Goal: Transaction & Acquisition: Register for event/course

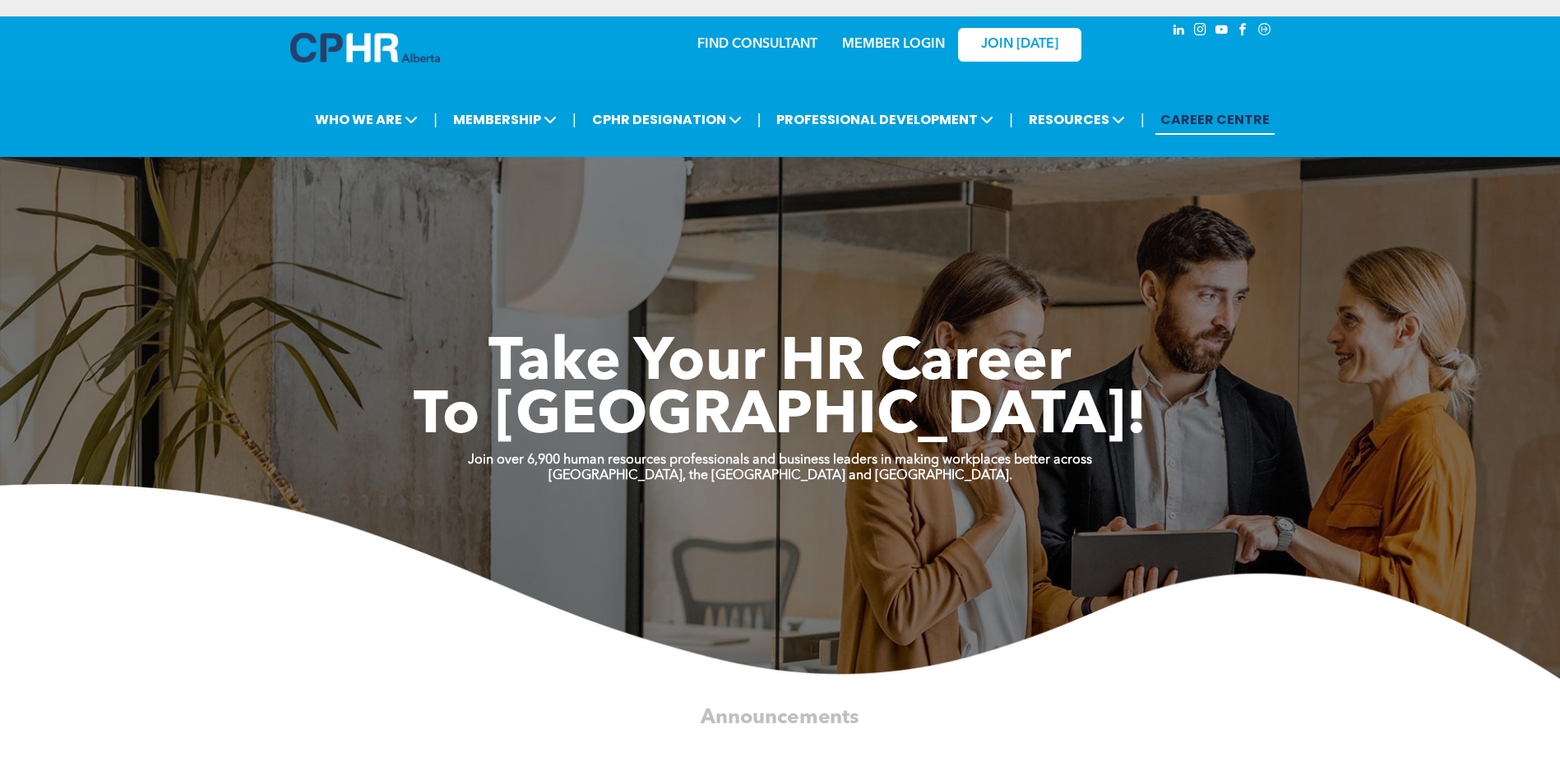
click at [904, 46] on link "MEMBER LOGIN" at bounding box center [893, 44] width 103 height 13
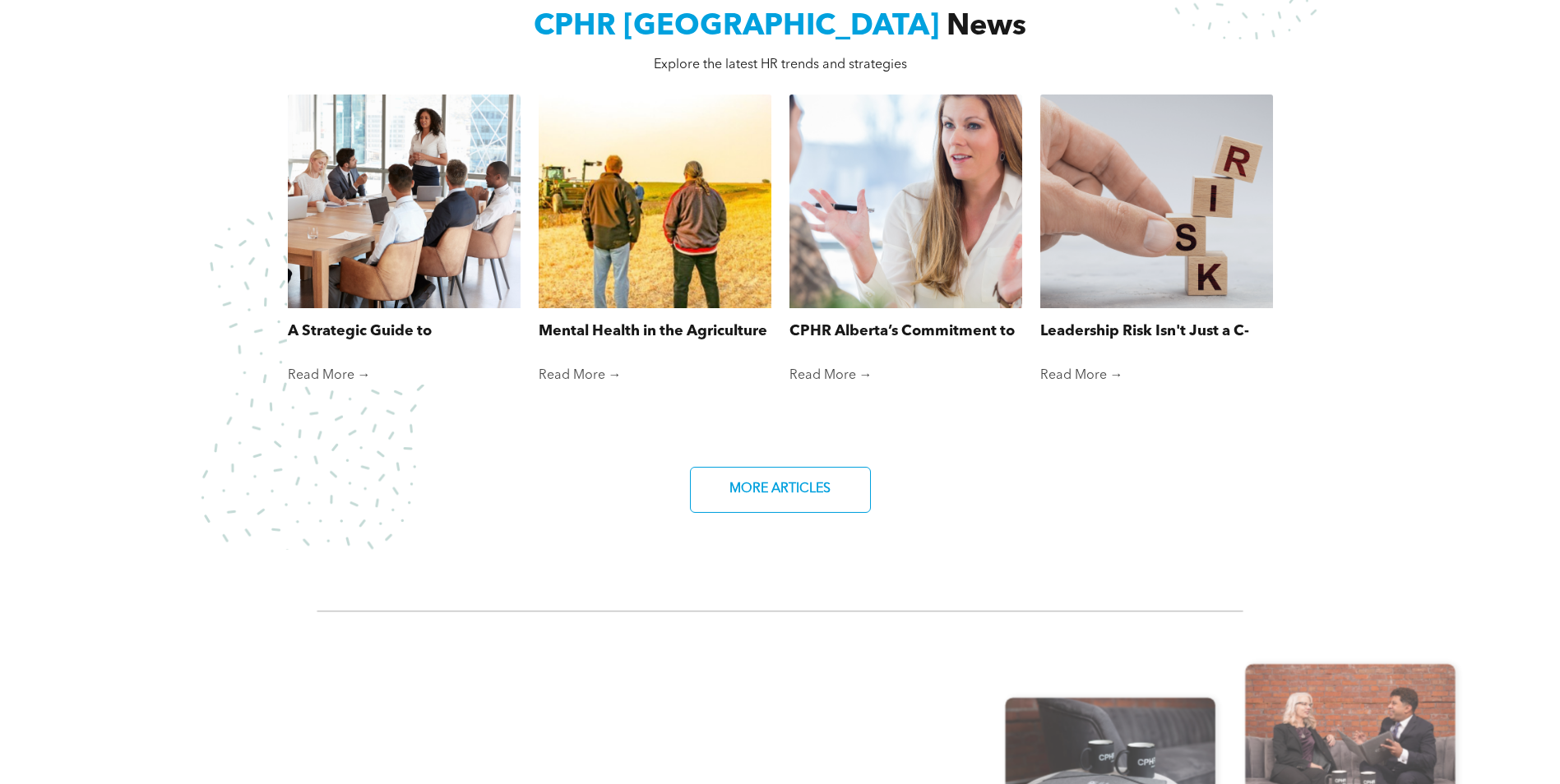
scroll to position [1232, 0]
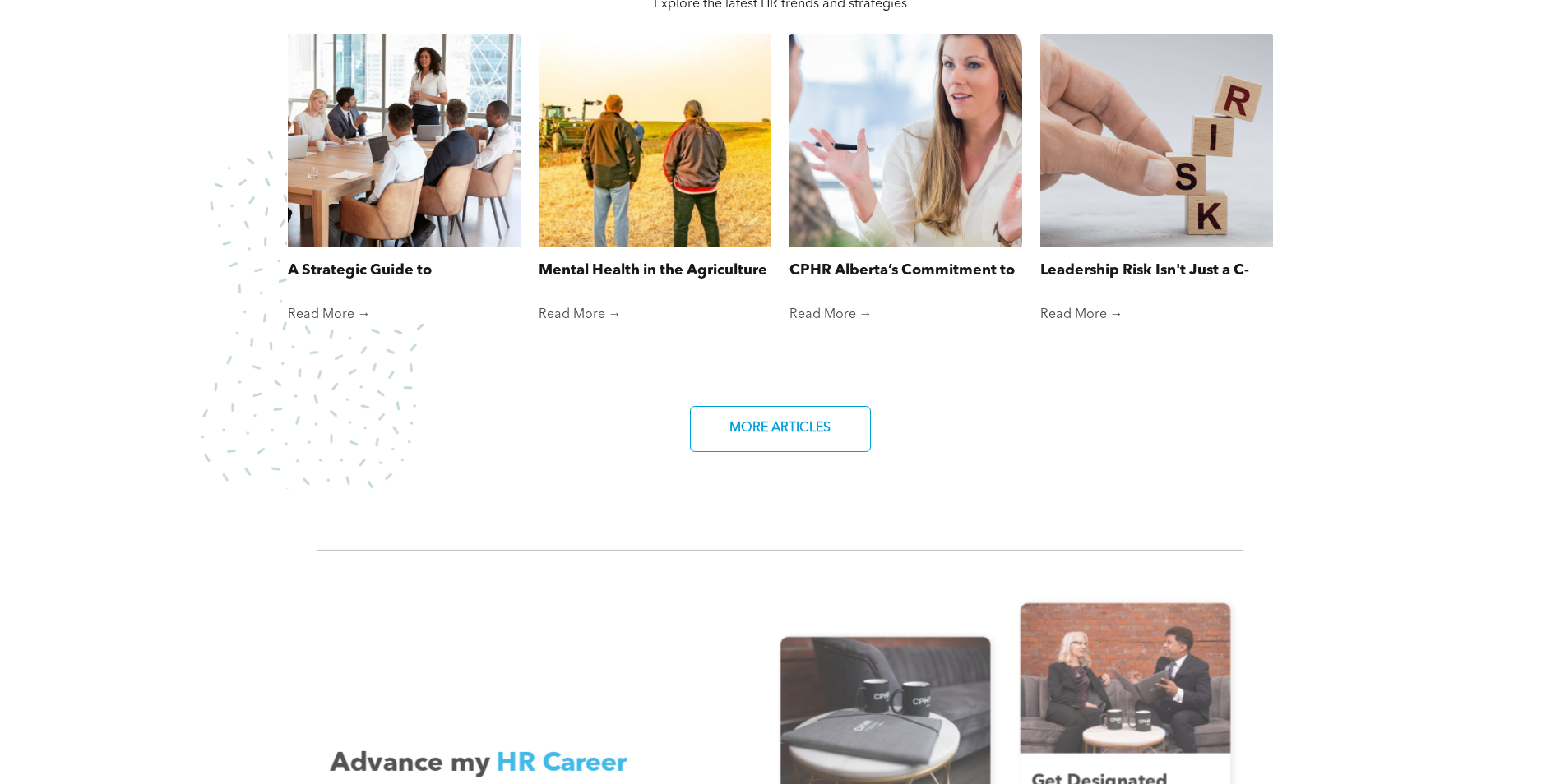
click at [344, 329] on div "A Strategic Guide to Organization Restructuring, Part 1 By [PERSON_NAME] • [DAT…" at bounding box center [780, 219] width 986 height 373
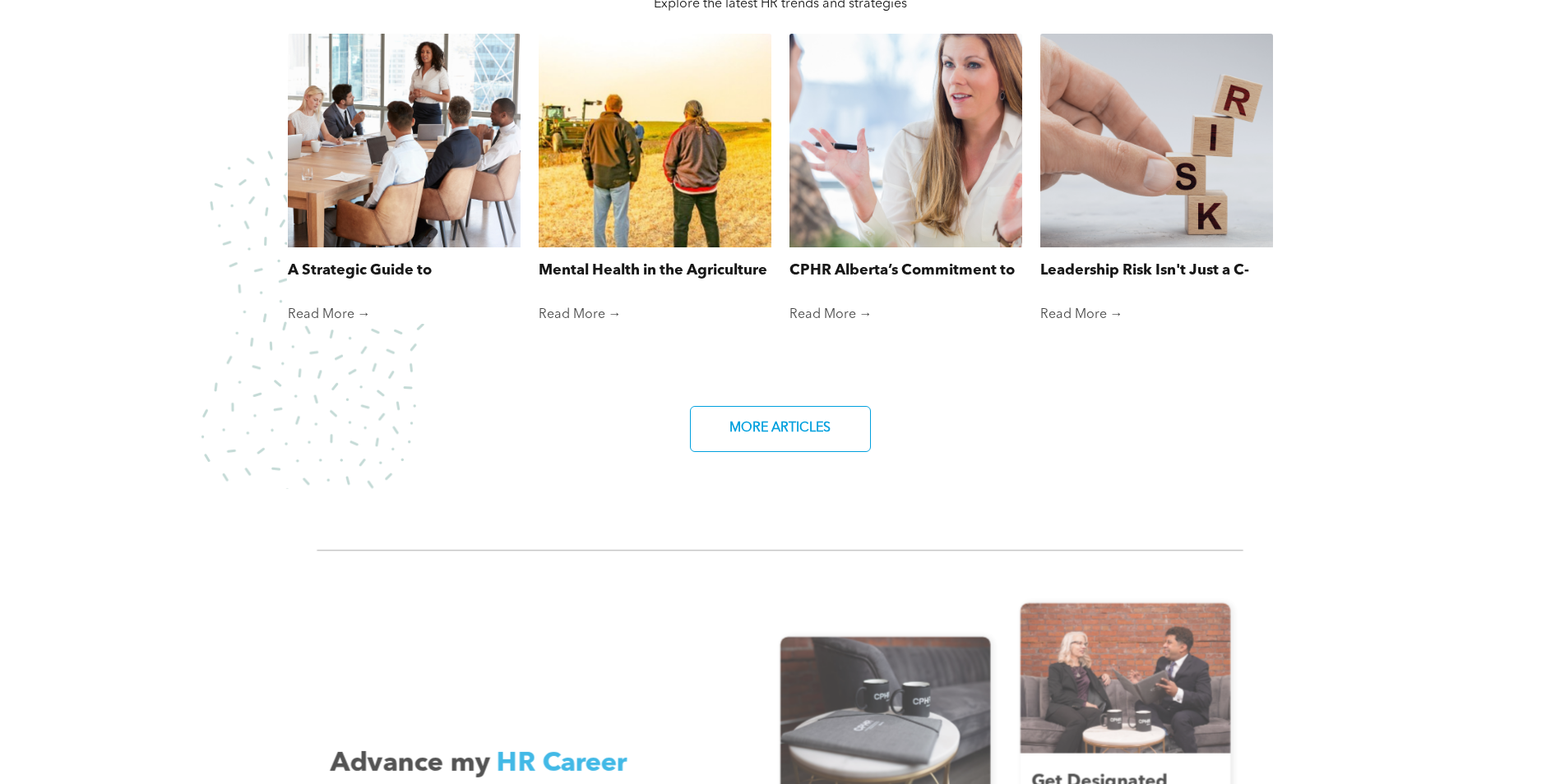
click at [337, 317] on link "Read More →" at bounding box center [404, 314] width 233 height 16
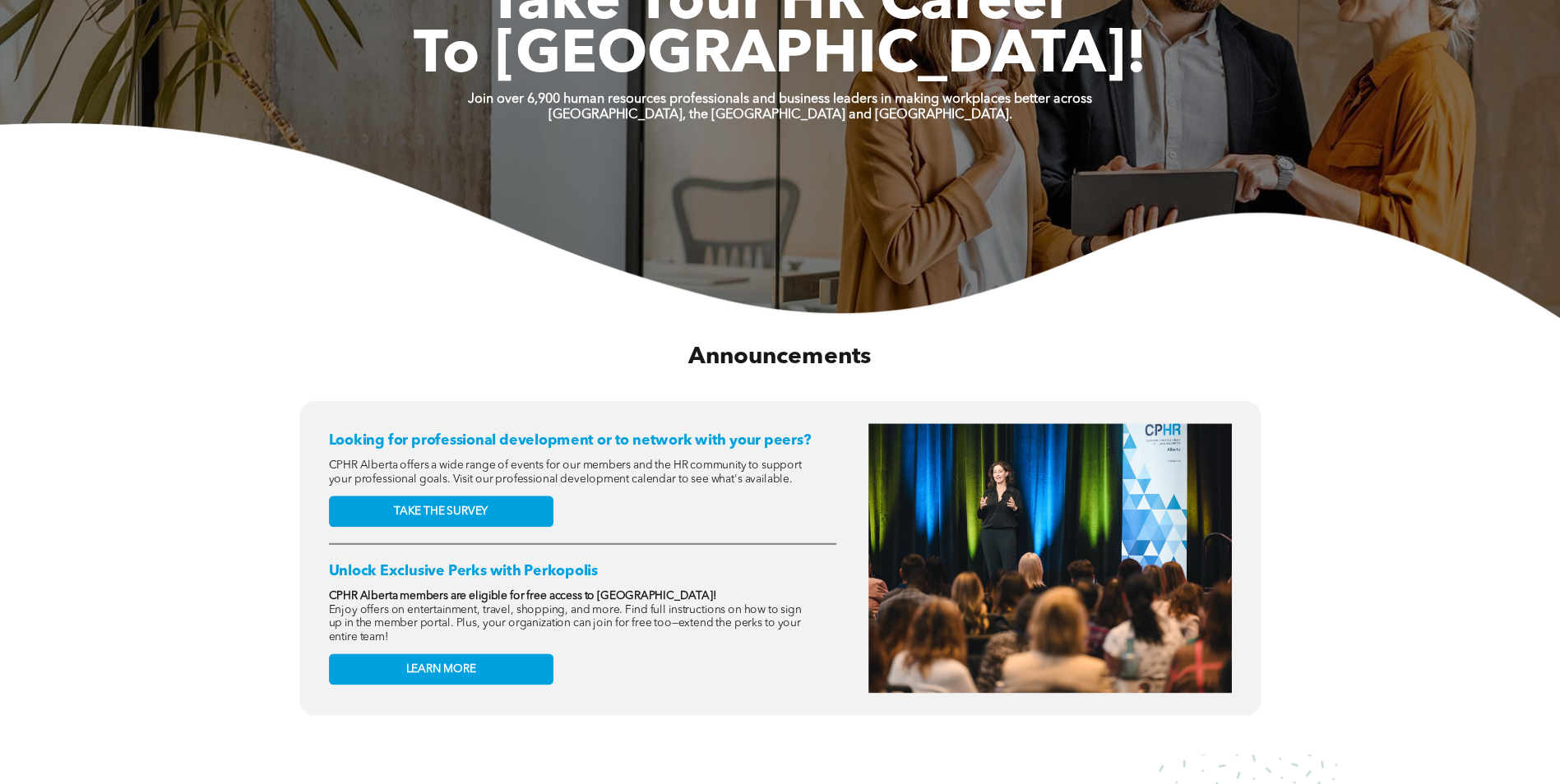
scroll to position [0, 0]
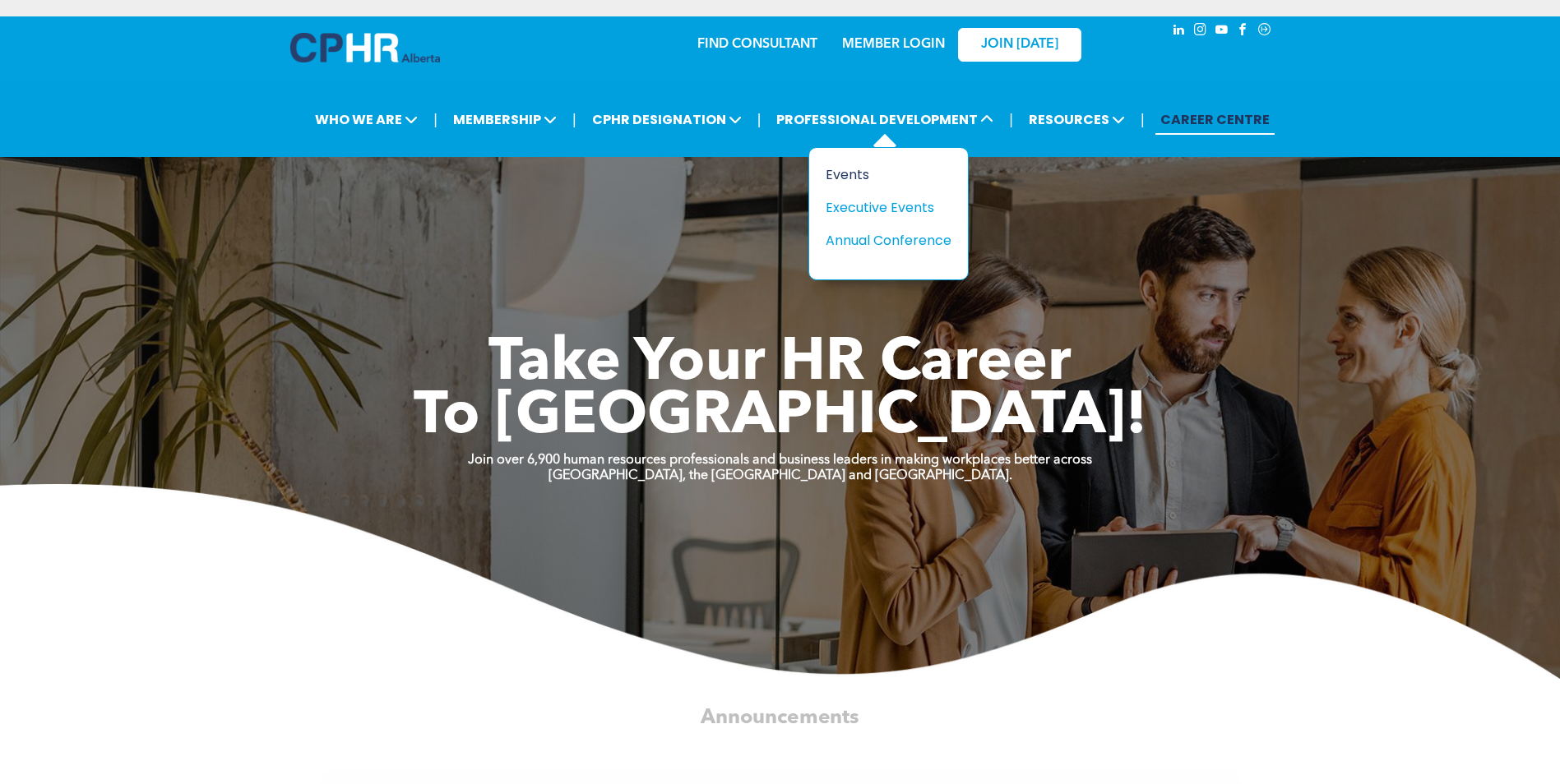
click at [854, 170] on div "Events" at bounding box center [882, 175] width 114 height 21
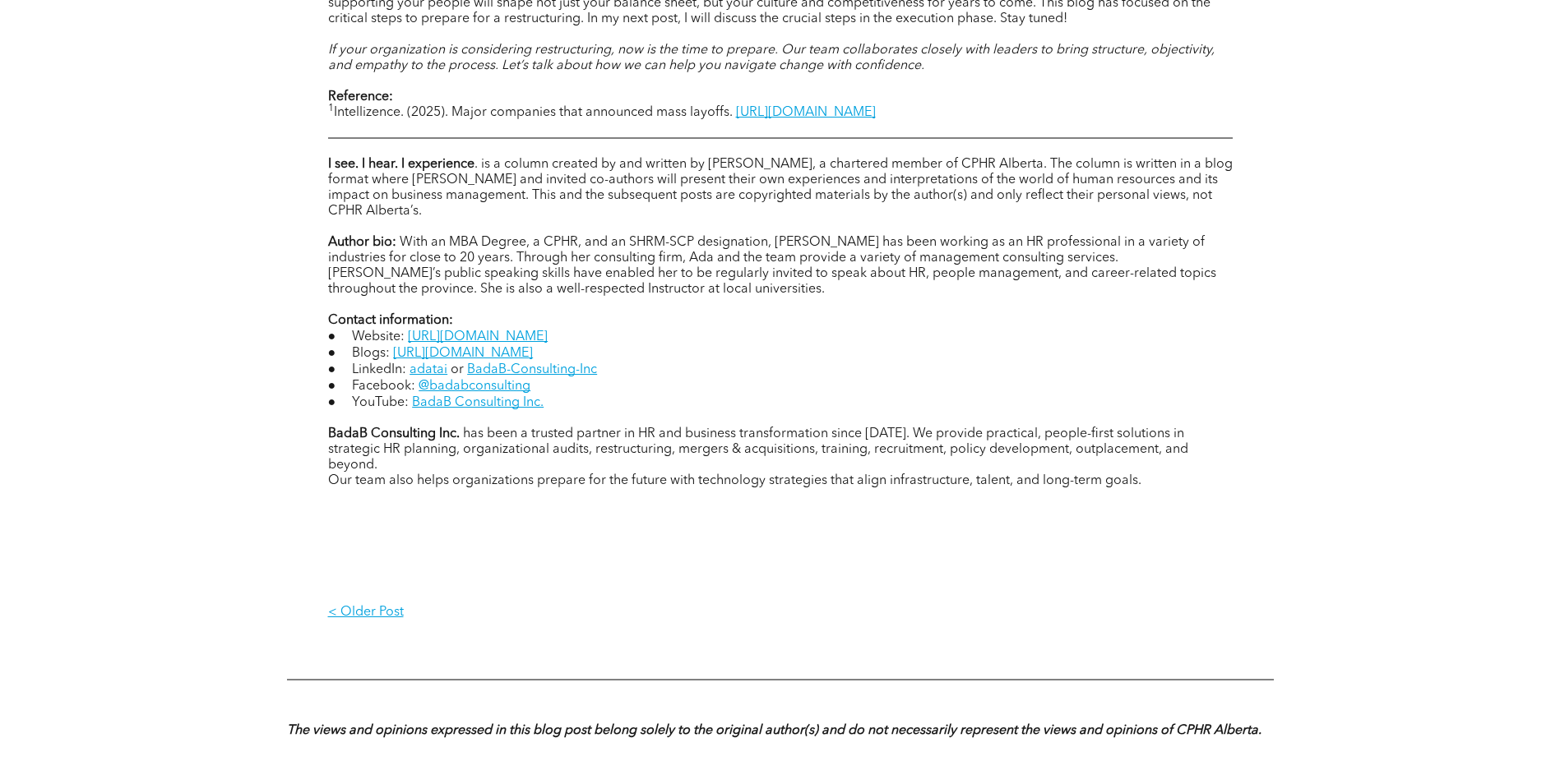
scroll to position [2137, 0]
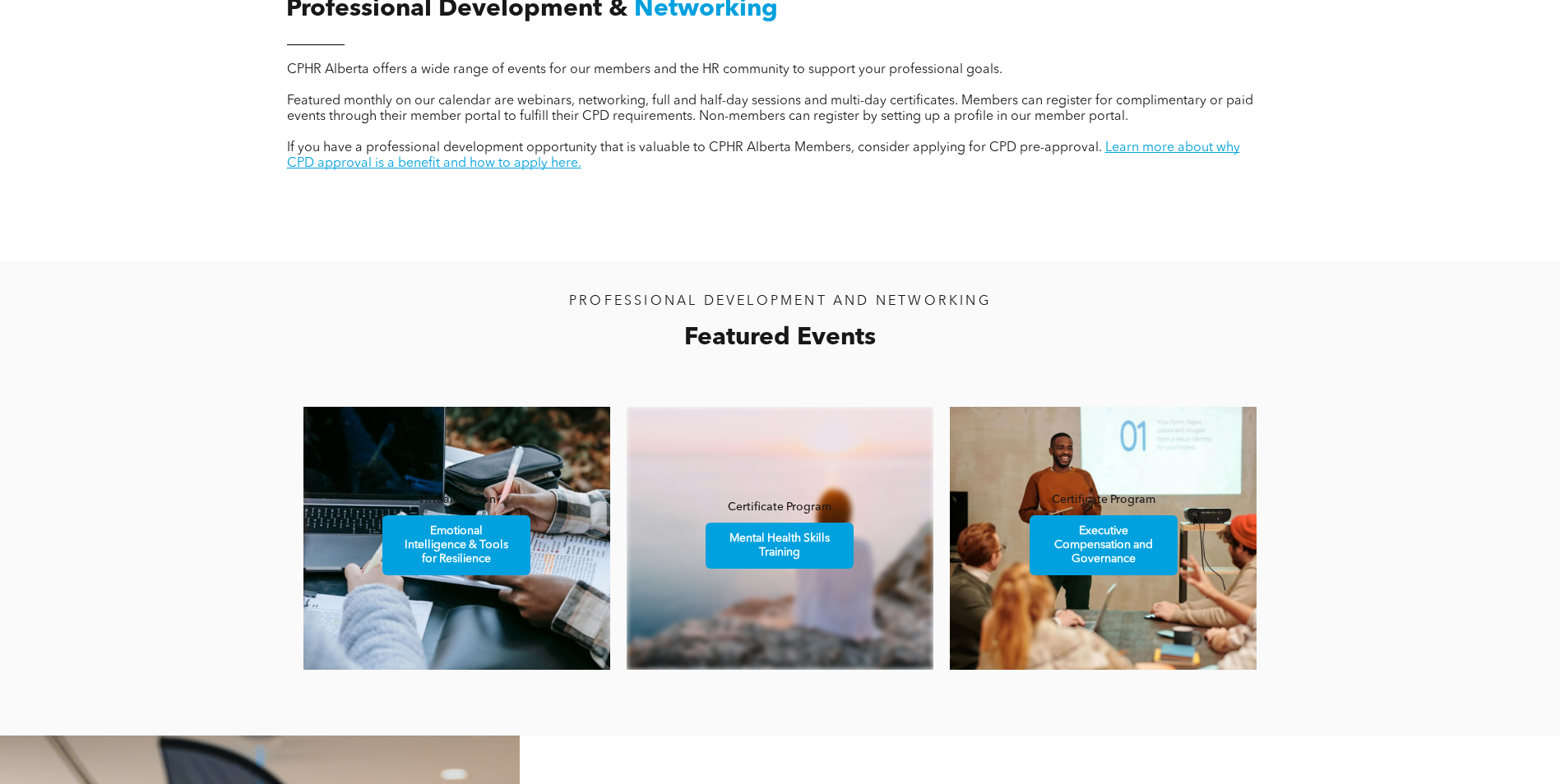
scroll to position [1068, 0]
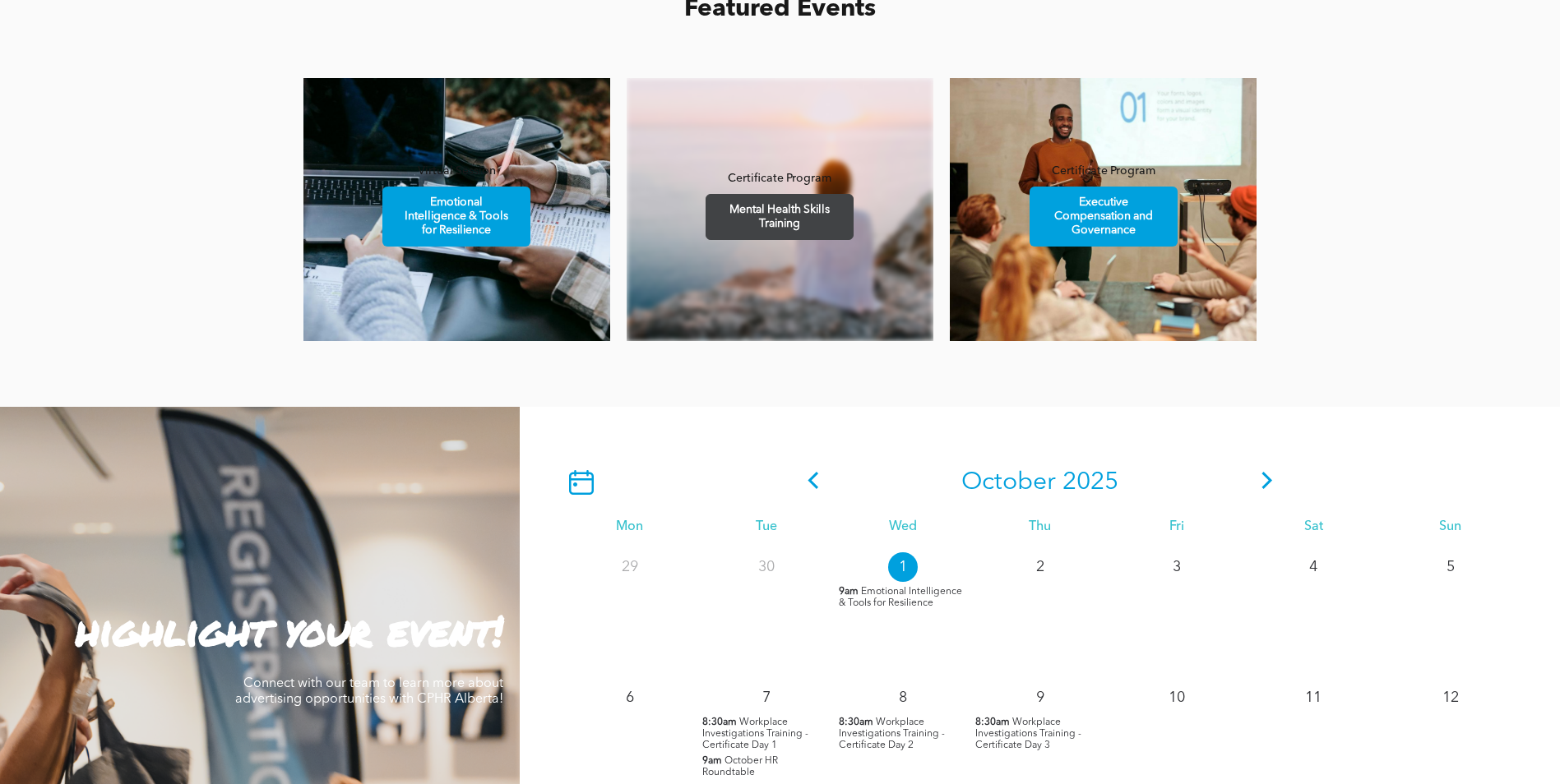
click at [767, 217] on span "Mental Health Skills Training" at bounding box center [779, 217] width 143 height 45
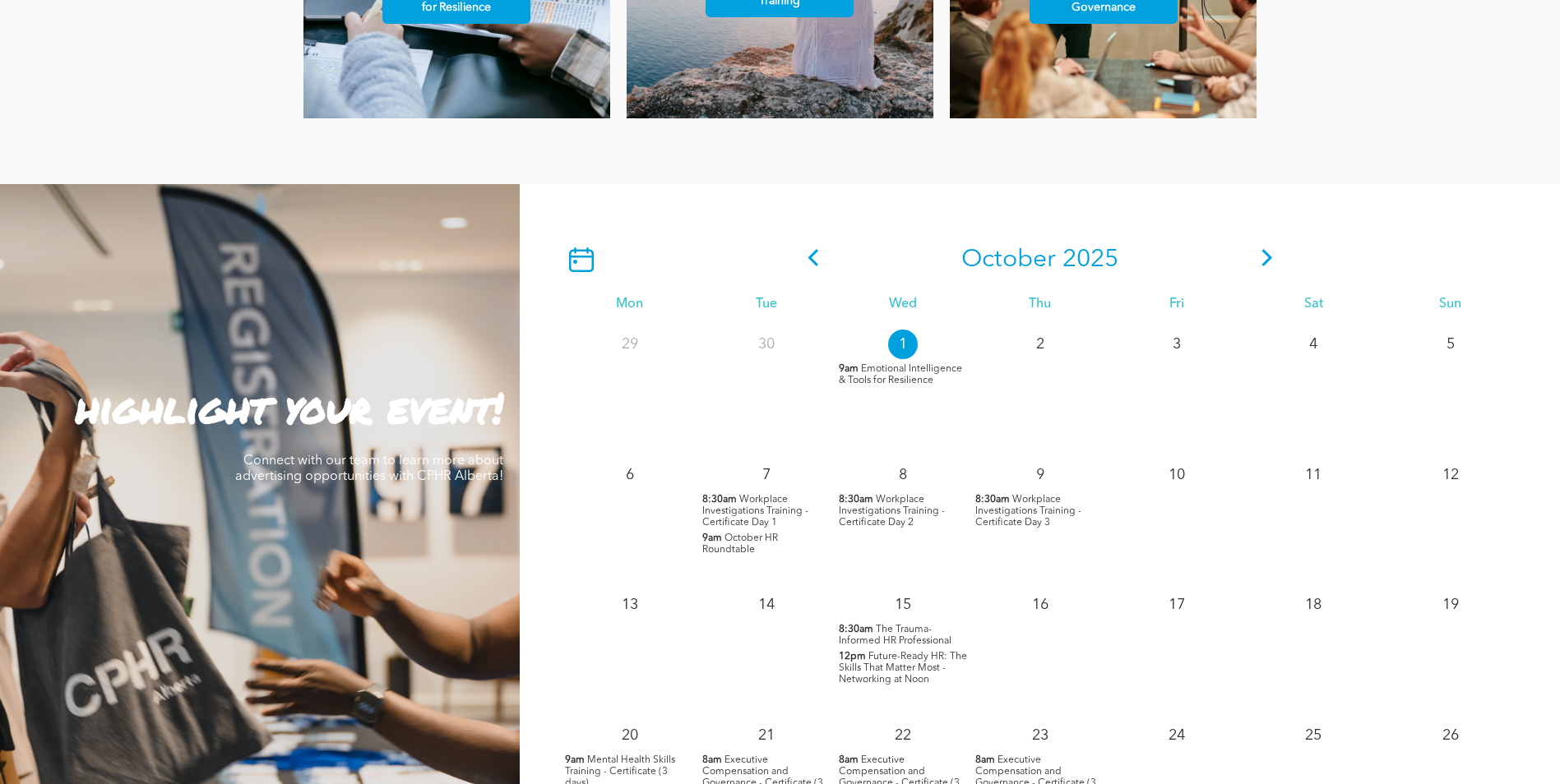
scroll to position [1397, 0]
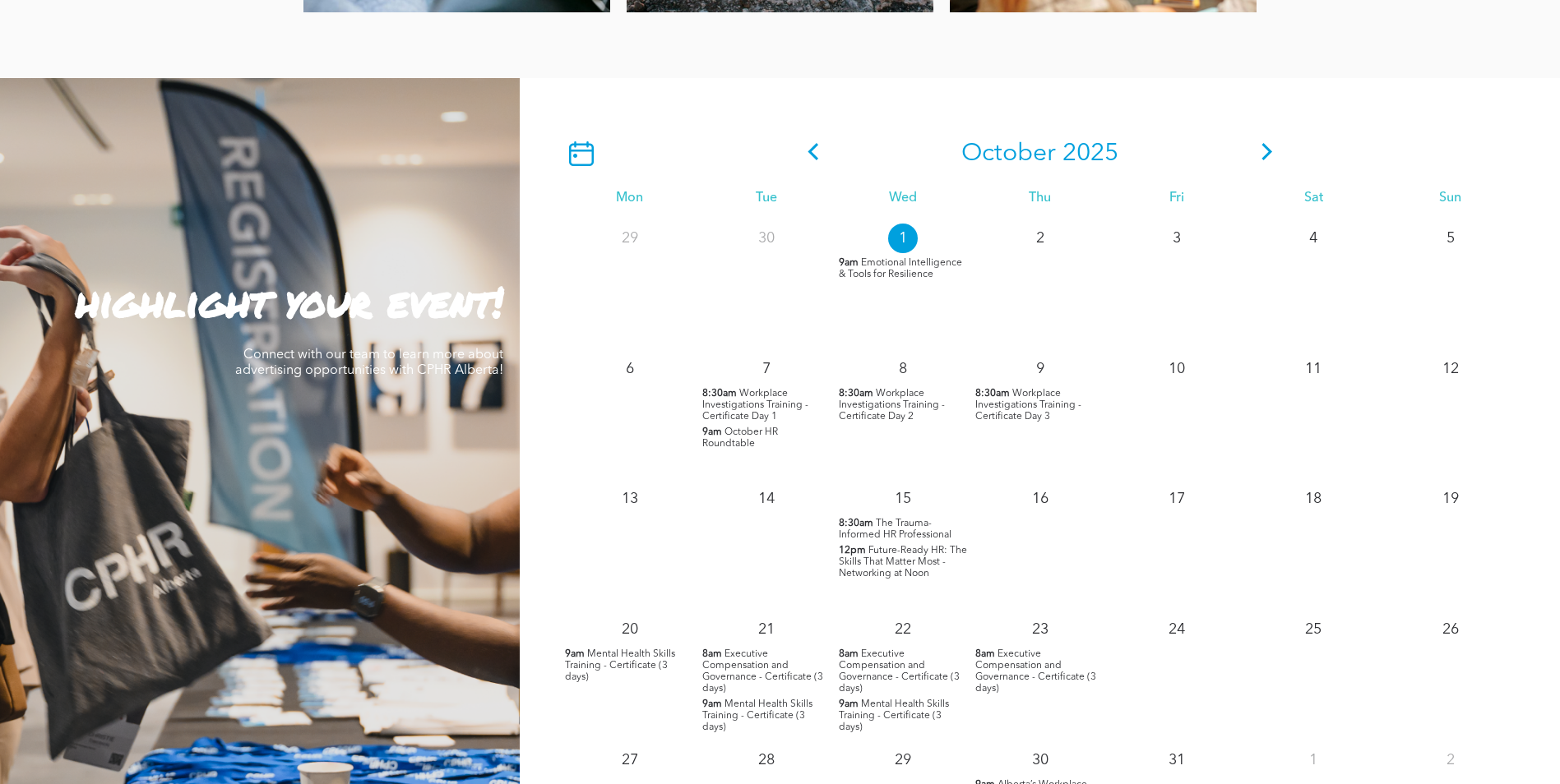
click at [736, 395] on p "8:30am Workplace Investigations Training - Certificate Day 1" at bounding box center [766, 405] width 128 height 34
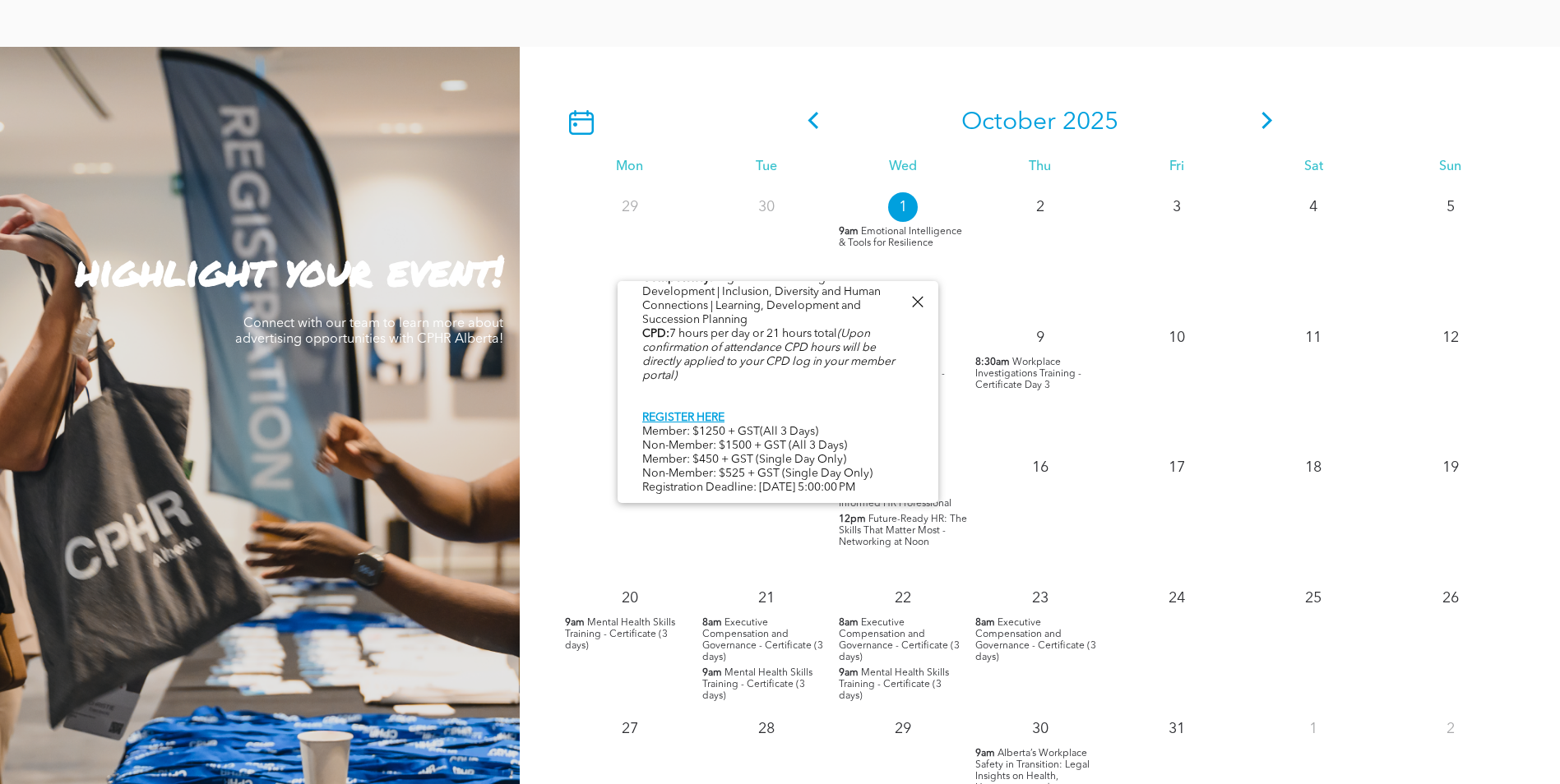
scroll to position [1479, 0]
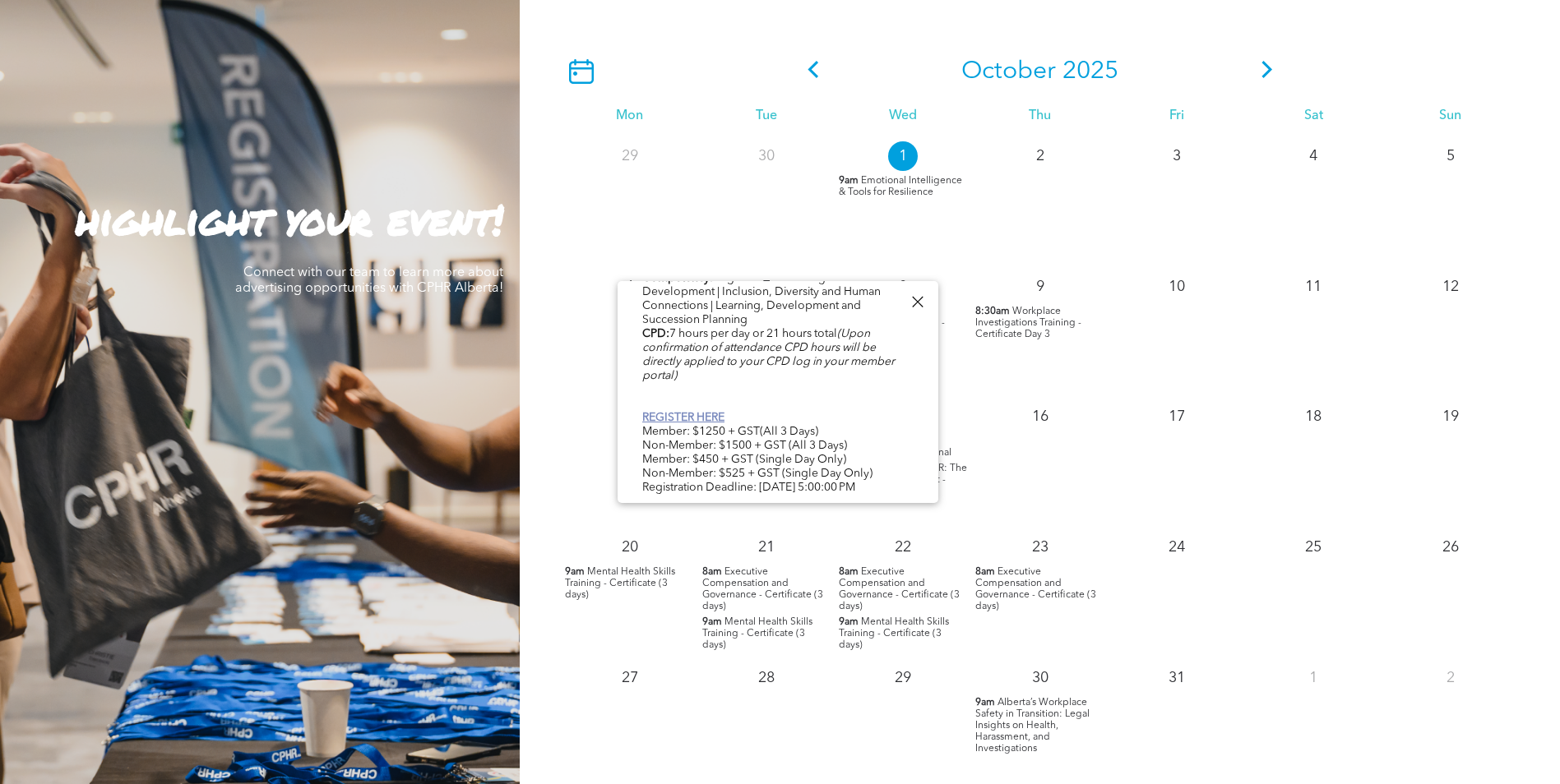
click at [702, 412] on link "REGISTER HERE" at bounding box center [683, 417] width 82 height 11
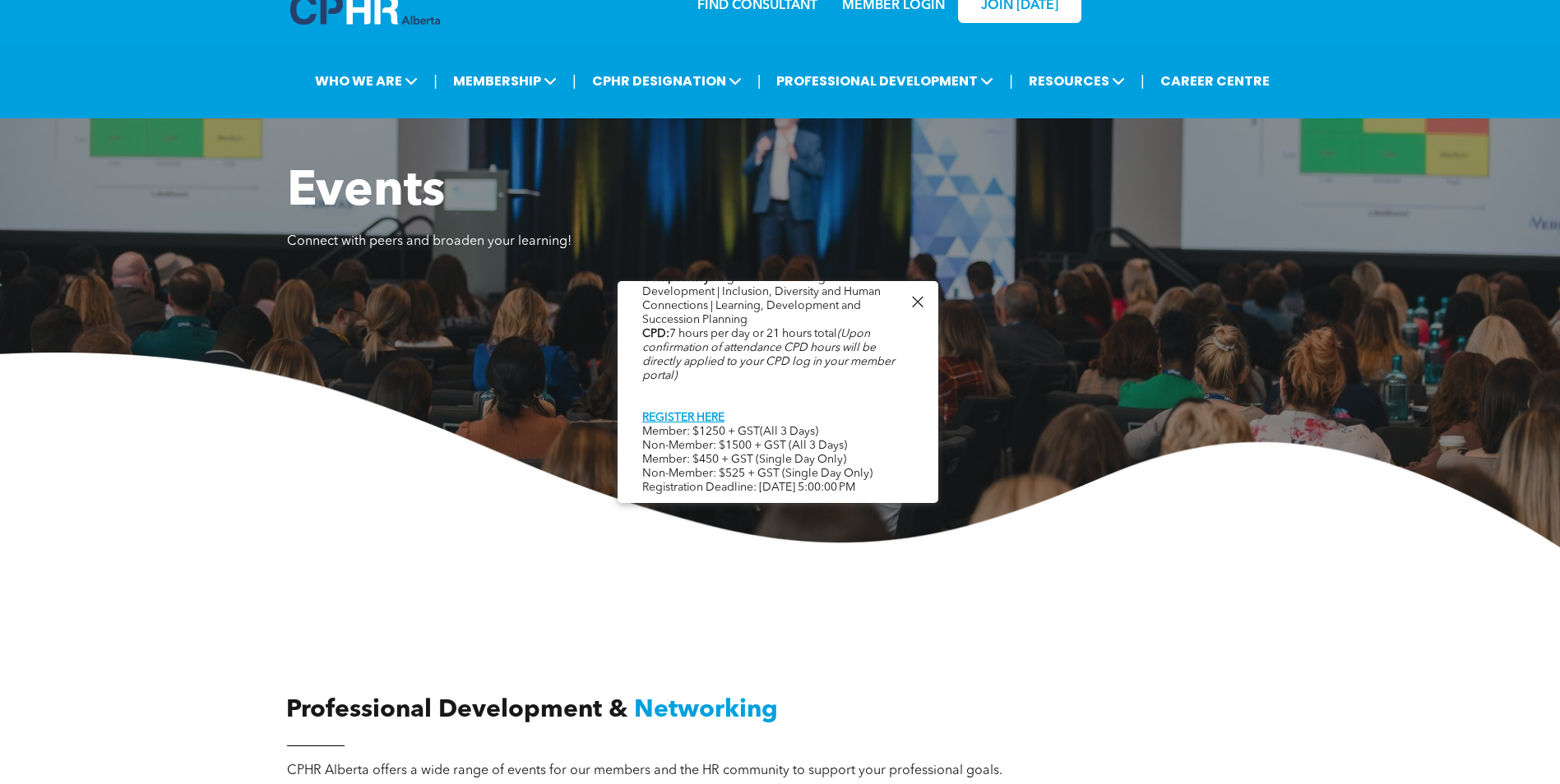
scroll to position [0, 0]
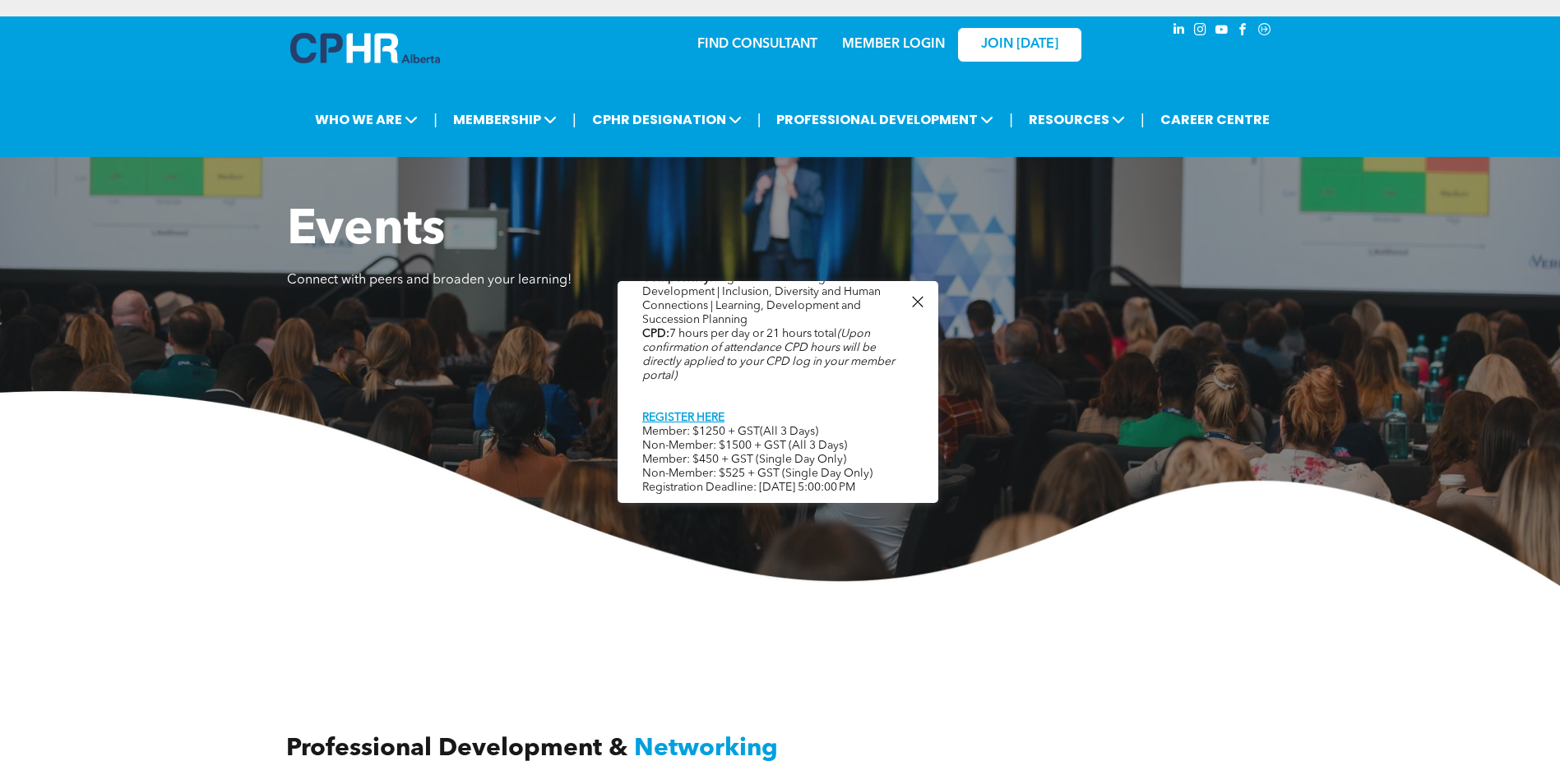
click at [914, 304] on div at bounding box center [917, 302] width 22 height 22
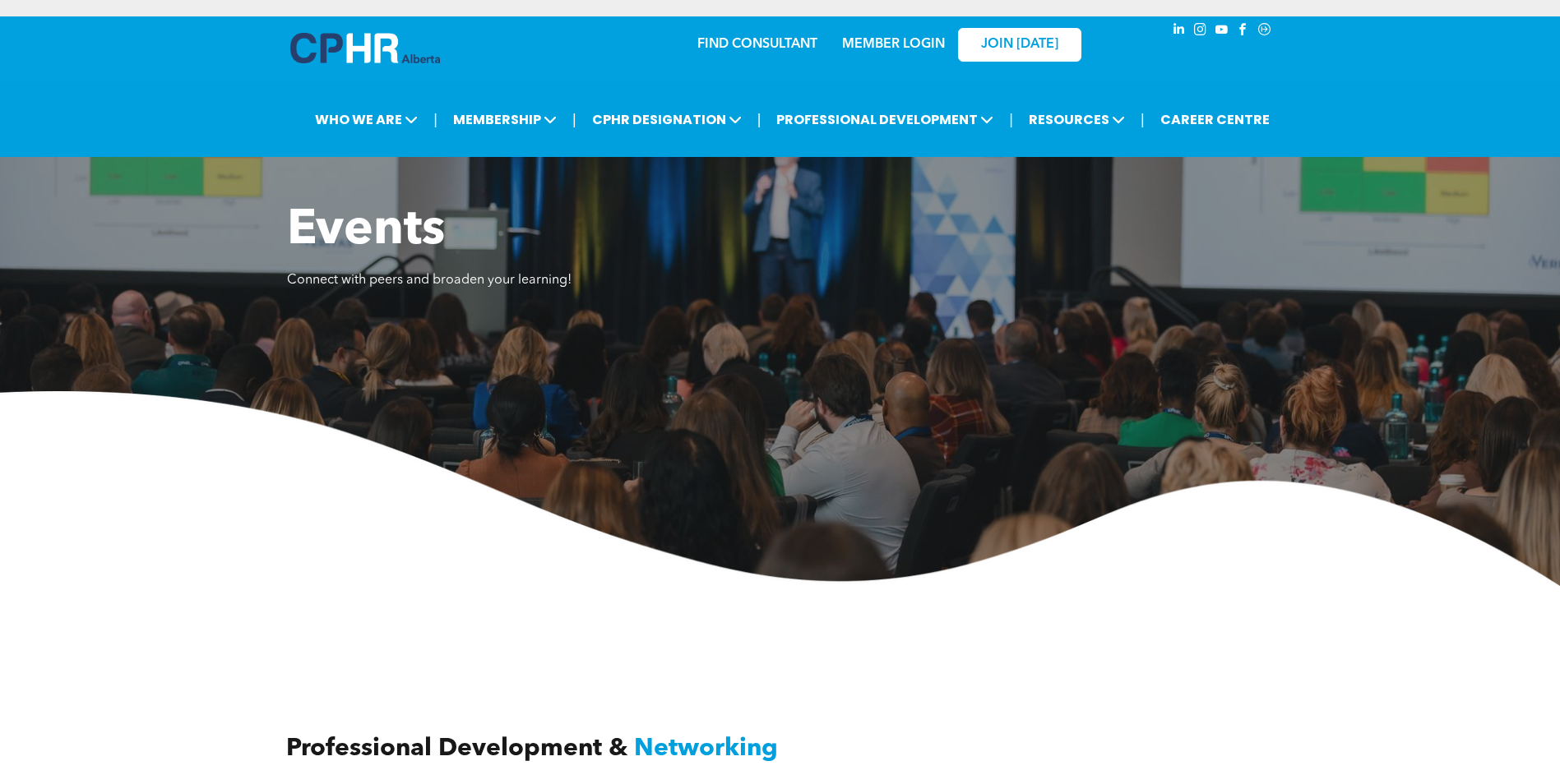
click at [880, 47] on link "MEMBER LOGIN" at bounding box center [893, 44] width 103 height 13
